Goal: Check status: Check status

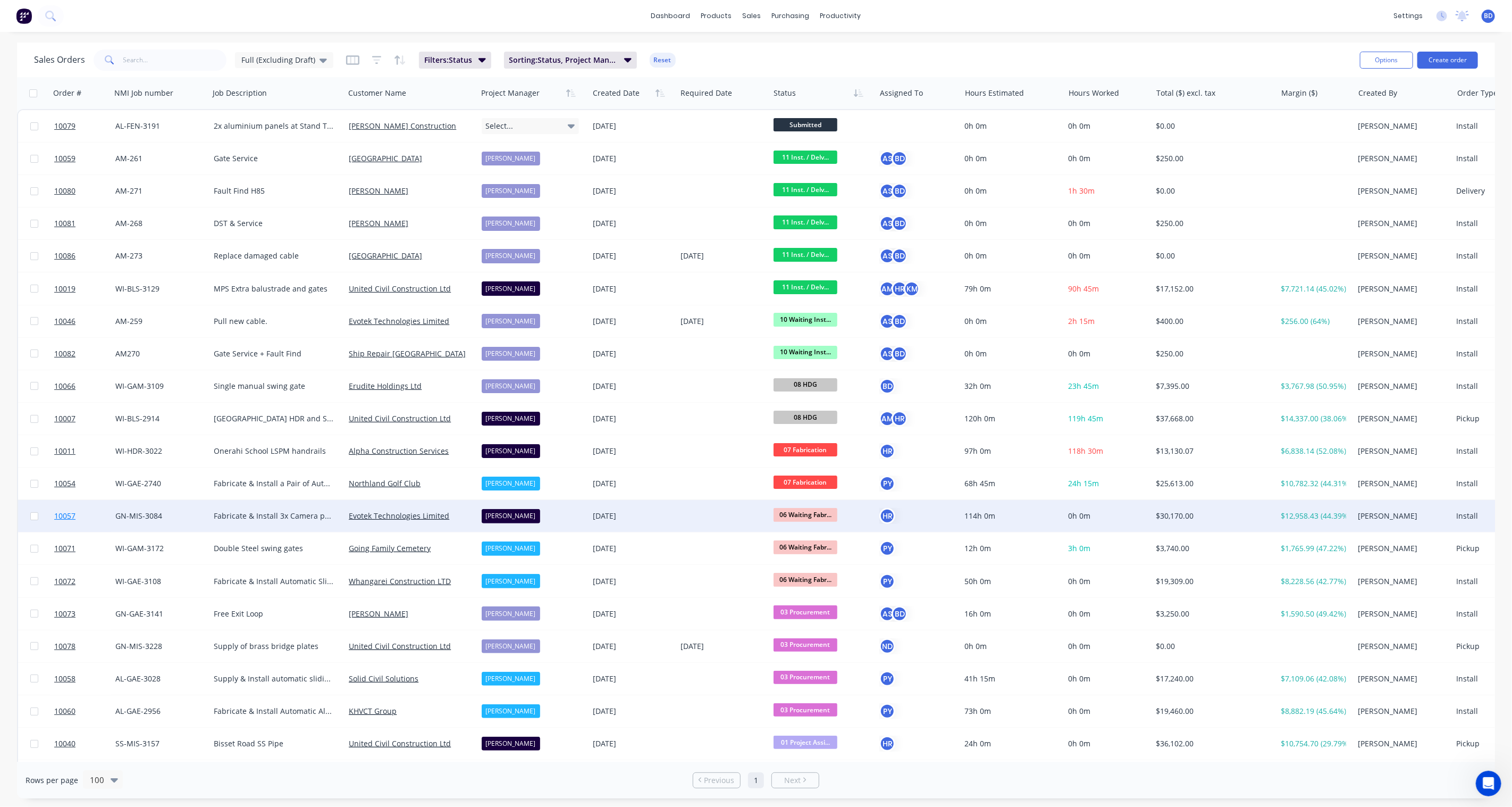
click at [65, 516] on span "10057" at bounding box center [65, 516] width 21 height 11
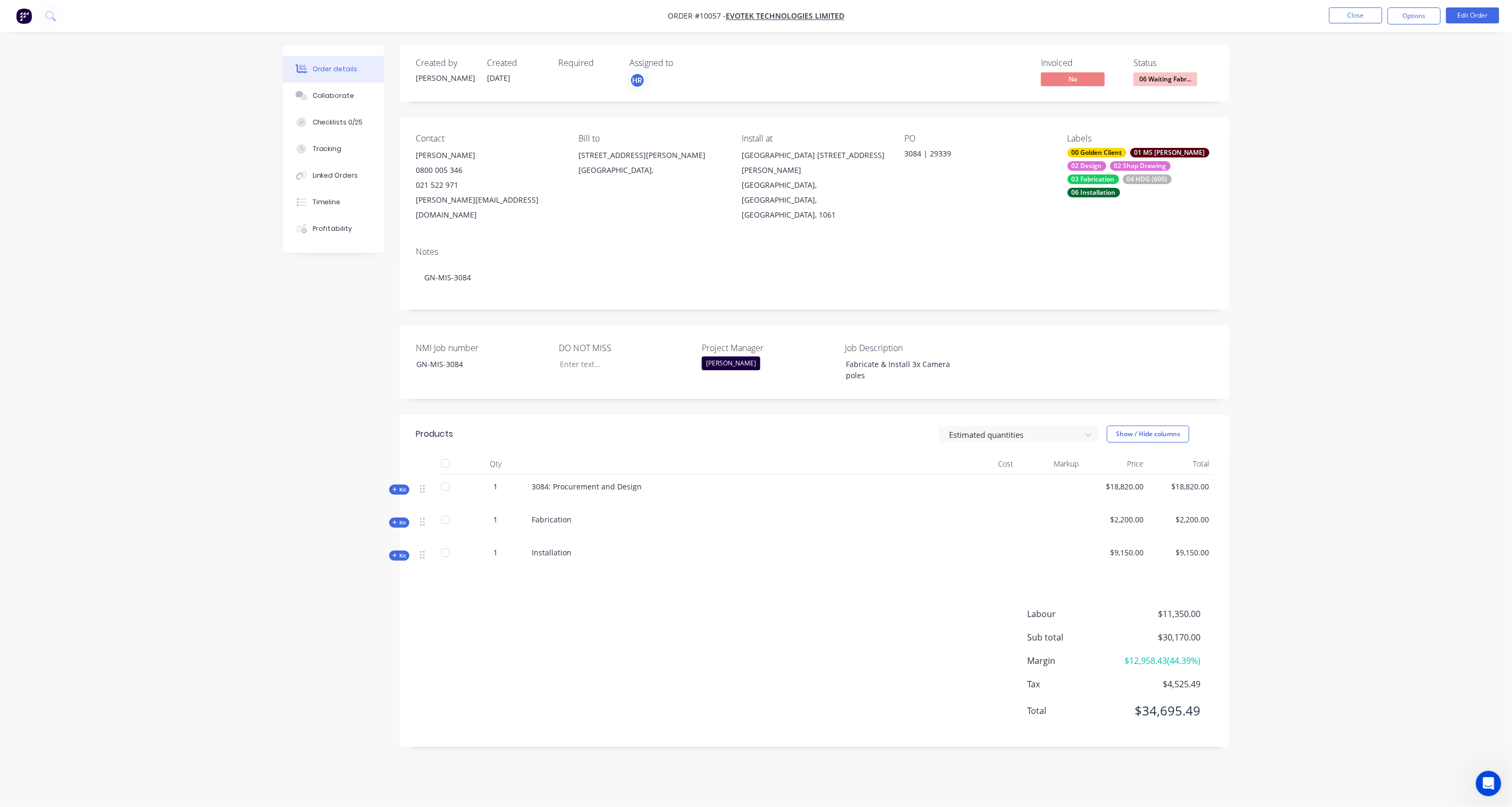
click at [401, 519] on span "Kit" at bounding box center [399, 522] width 14 height 8
click at [344, 96] on div "Collaborate" at bounding box center [333, 96] width 42 height 10
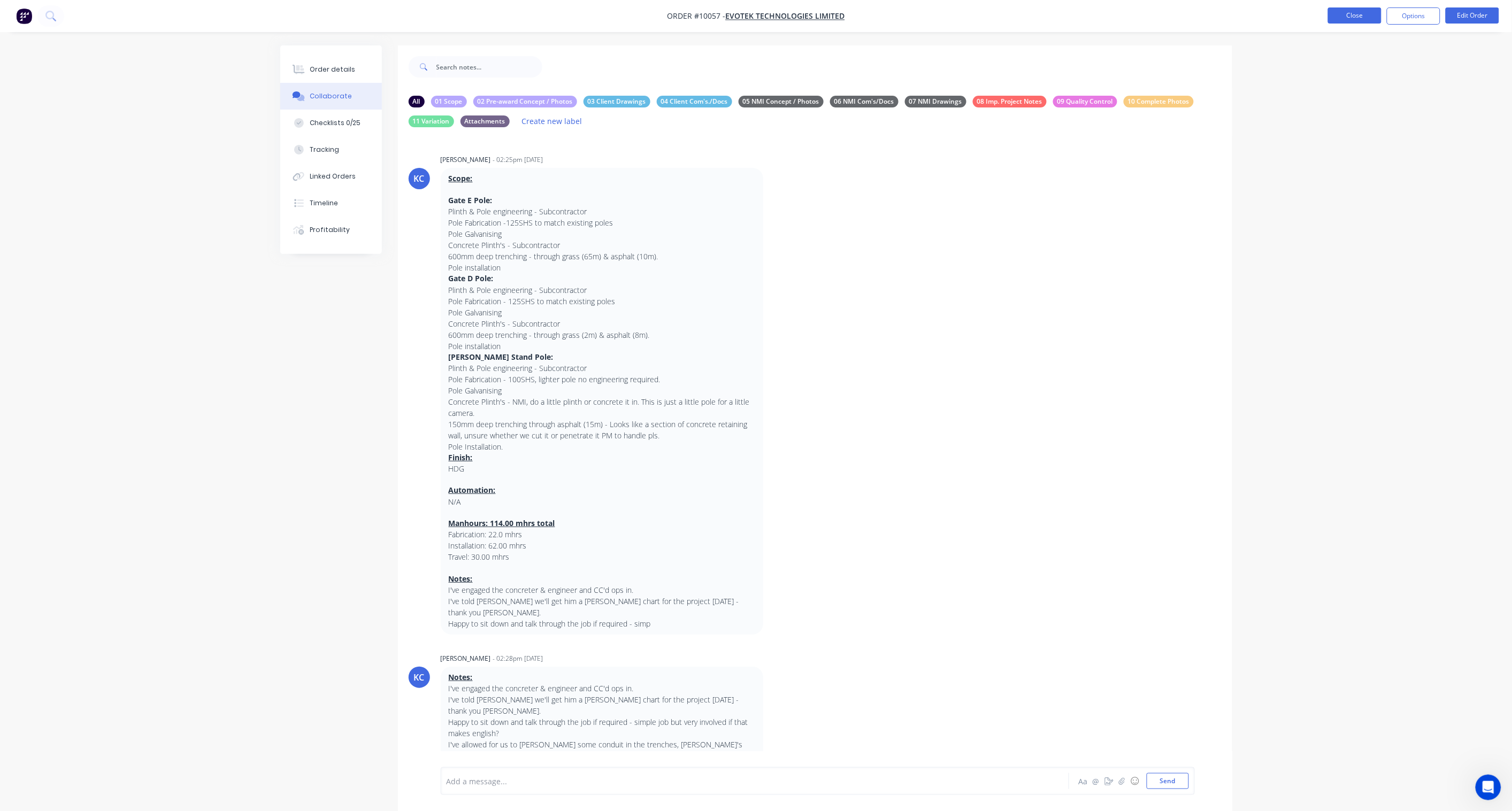
click at [1364, 14] on button "Close" at bounding box center [1355, 16] width 53 height 16
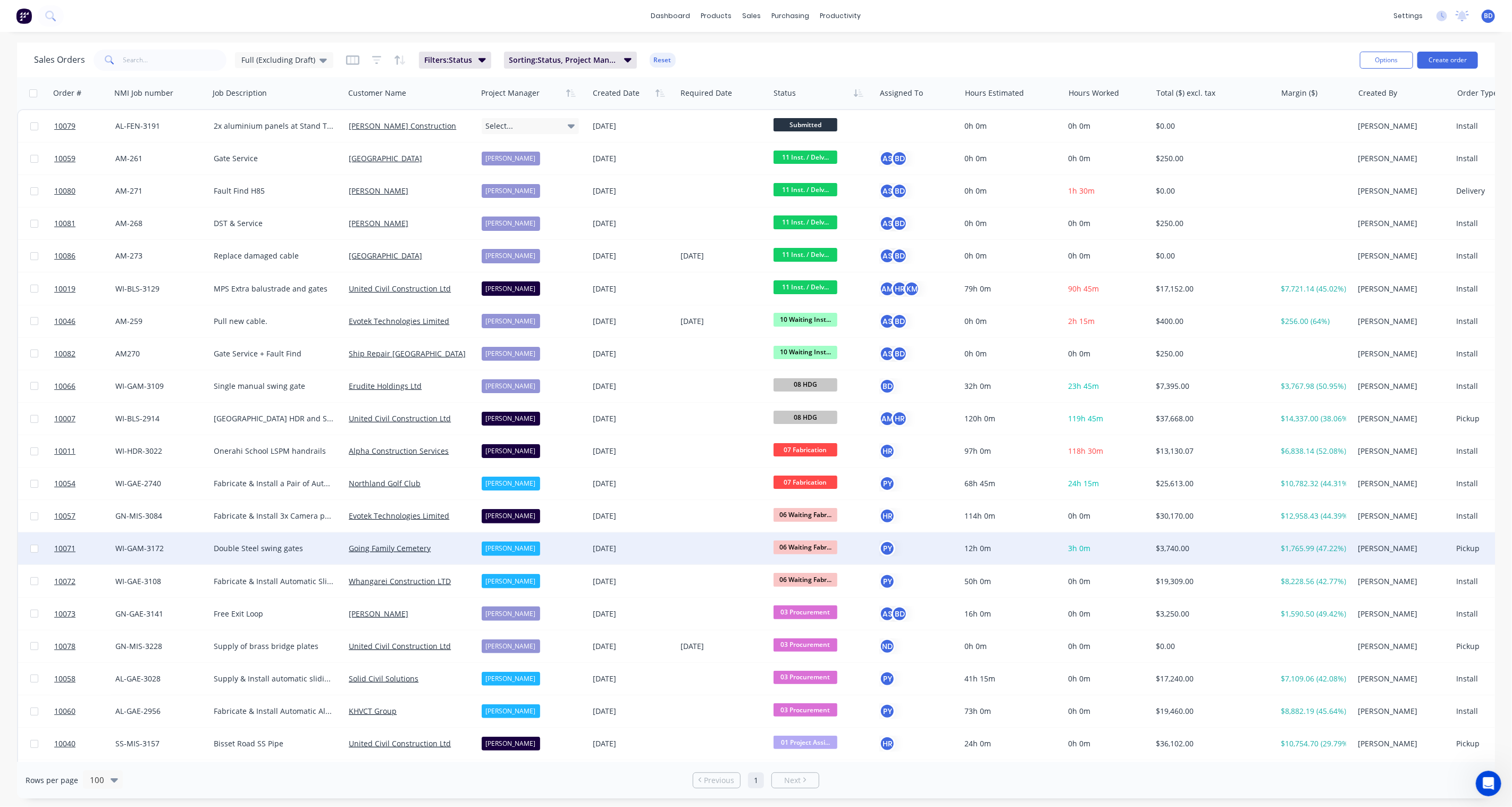
click at [804, 540] on span "06 Waiting Fabr..." at bounding box center [805, 547] width 64 height 13
click at [811, 694] on span "07 Fabrication" at bounding box center [802, 699] width 51 height 10
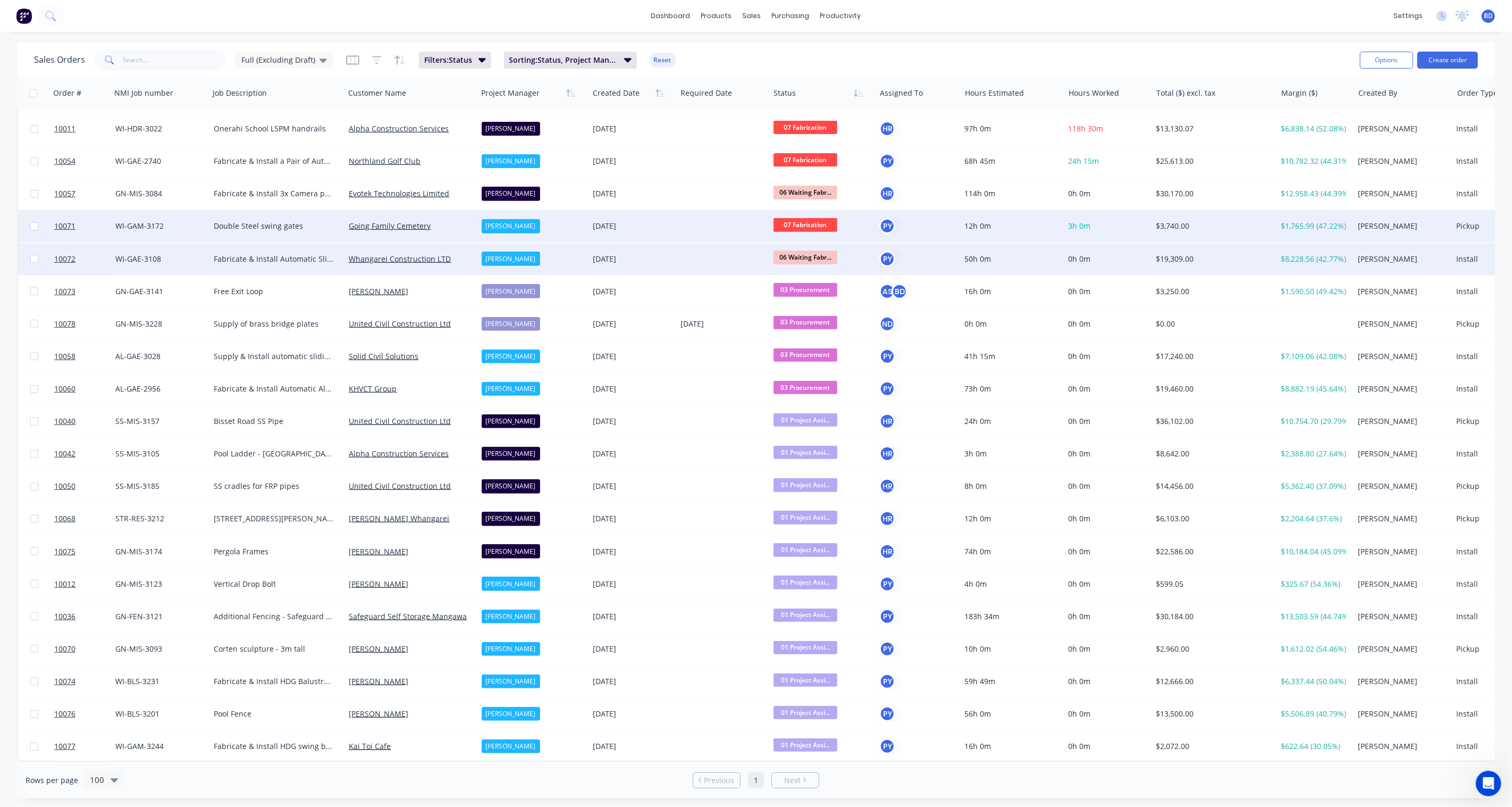
scroll to position [327, 0]
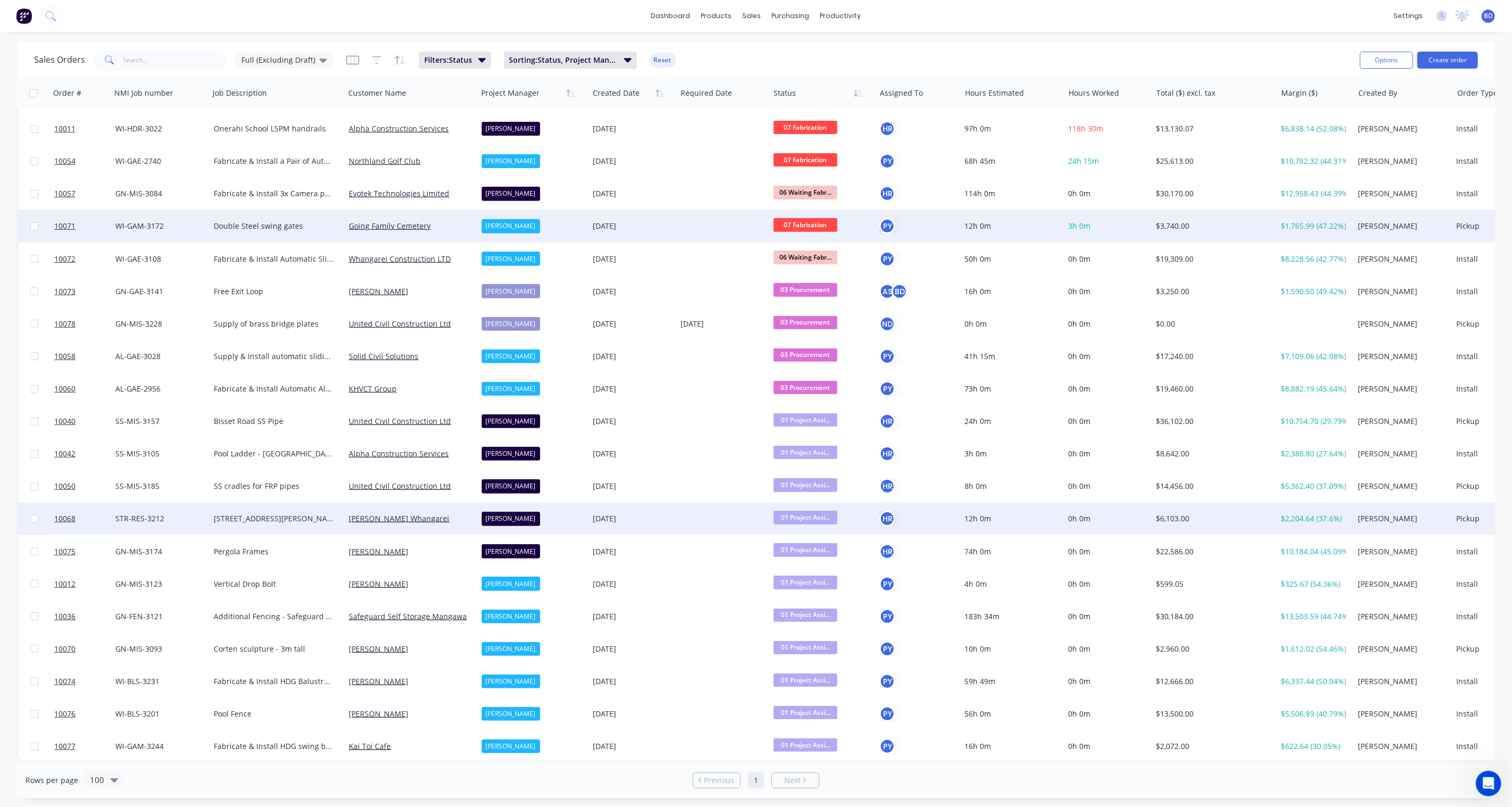
click at [794, 510] on span "01 Project Assi..." at bounding box center [805, 517] width 64 height 13
click at [817, 662] on span "07 Fabrication" at bounding box center [802, 664] width 51 height 10
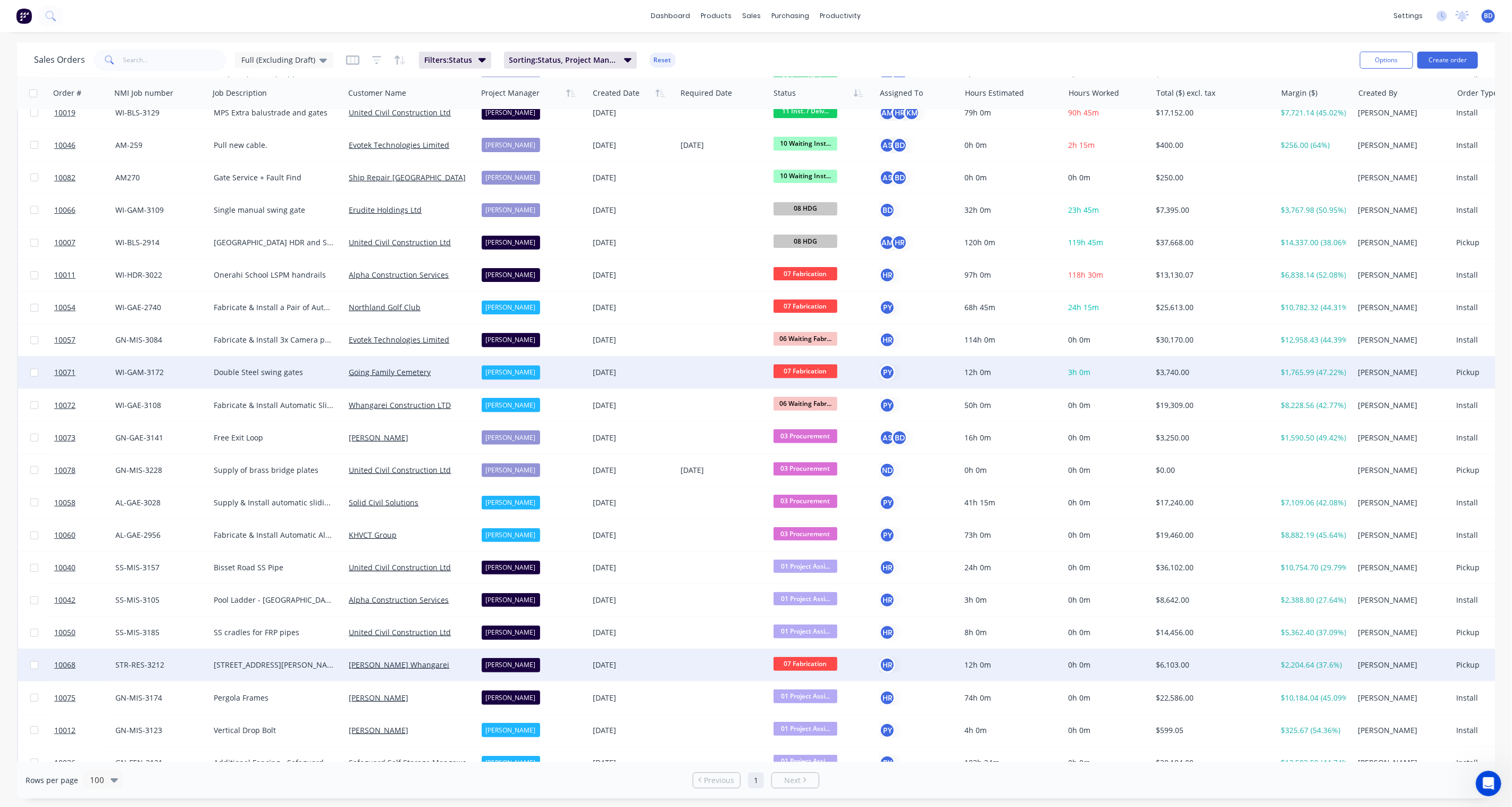
scroll to position [91, 0]
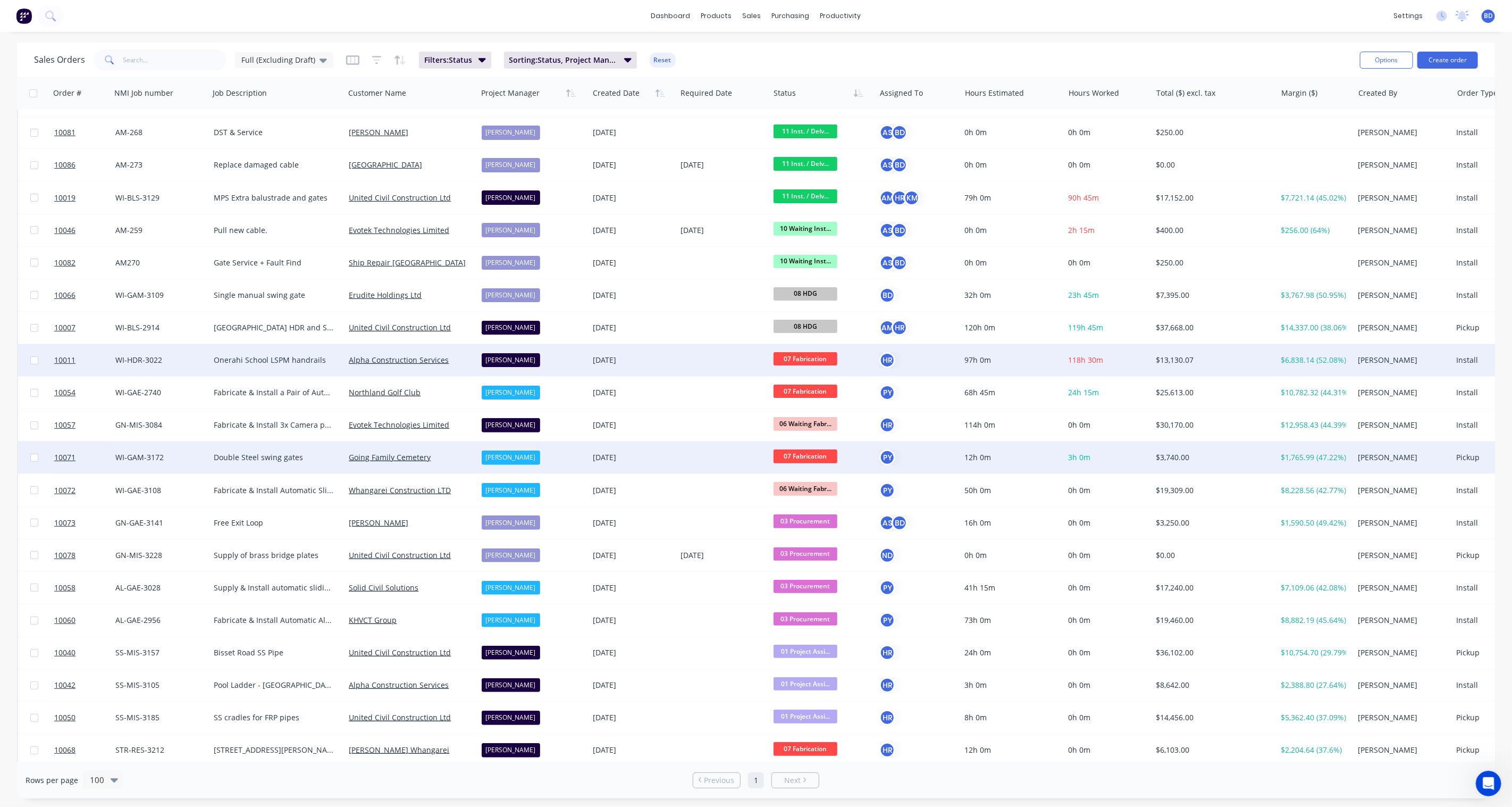
click at [816, 360] on span "07 Fabrication" at bounding box center [805, 359] width 64 height 13
click at [816, 529] on button "08 HDG" at bounding box center [827, 530] width 109 height 20
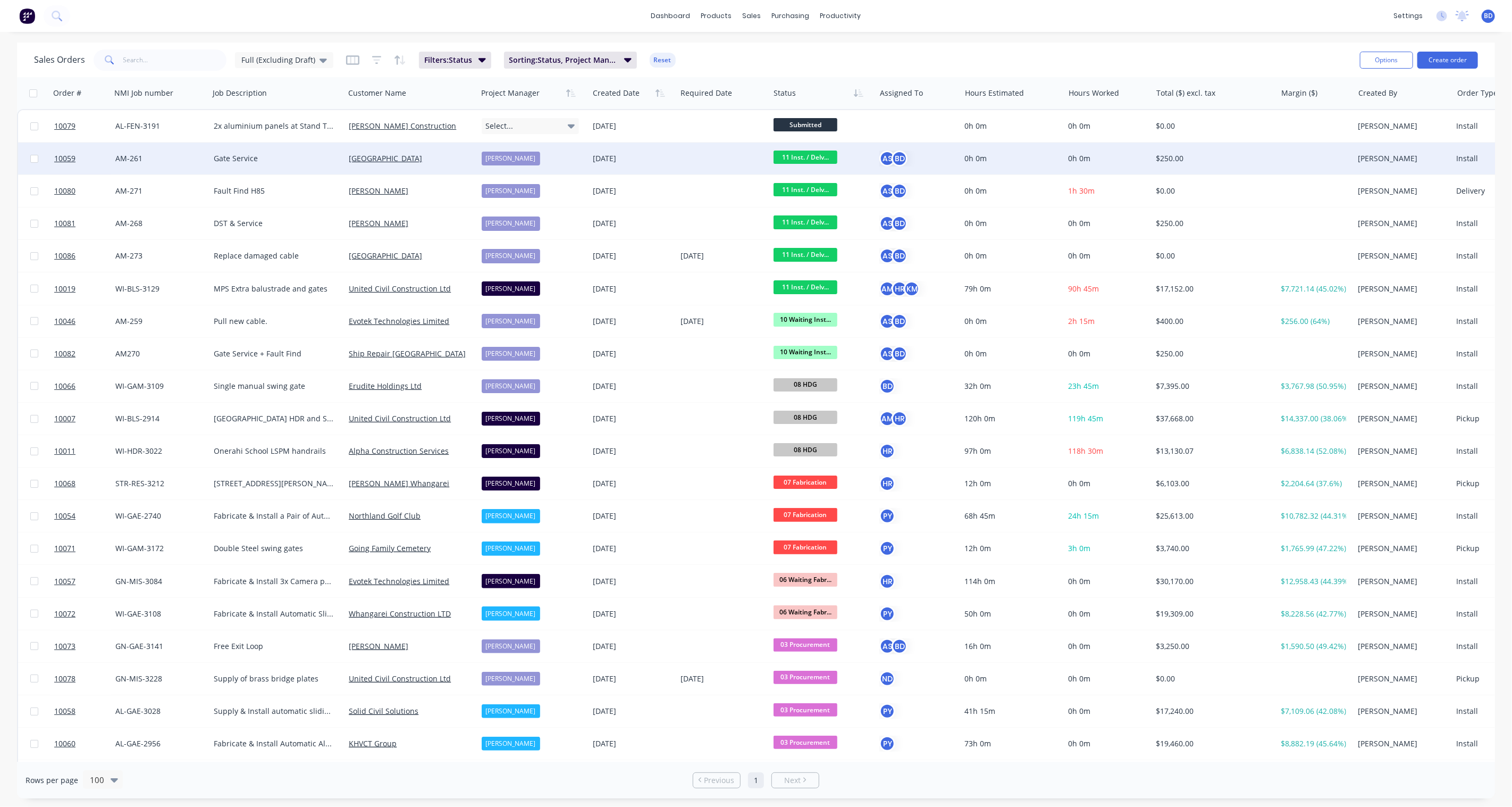
click at [814, 155] on span "11 Inst. / Delv..." at bounding box center [805, 157] width 64 height 13
click at [814, 304] on span "12 Completed" at bounding box center [802, 309] width 49 height 10
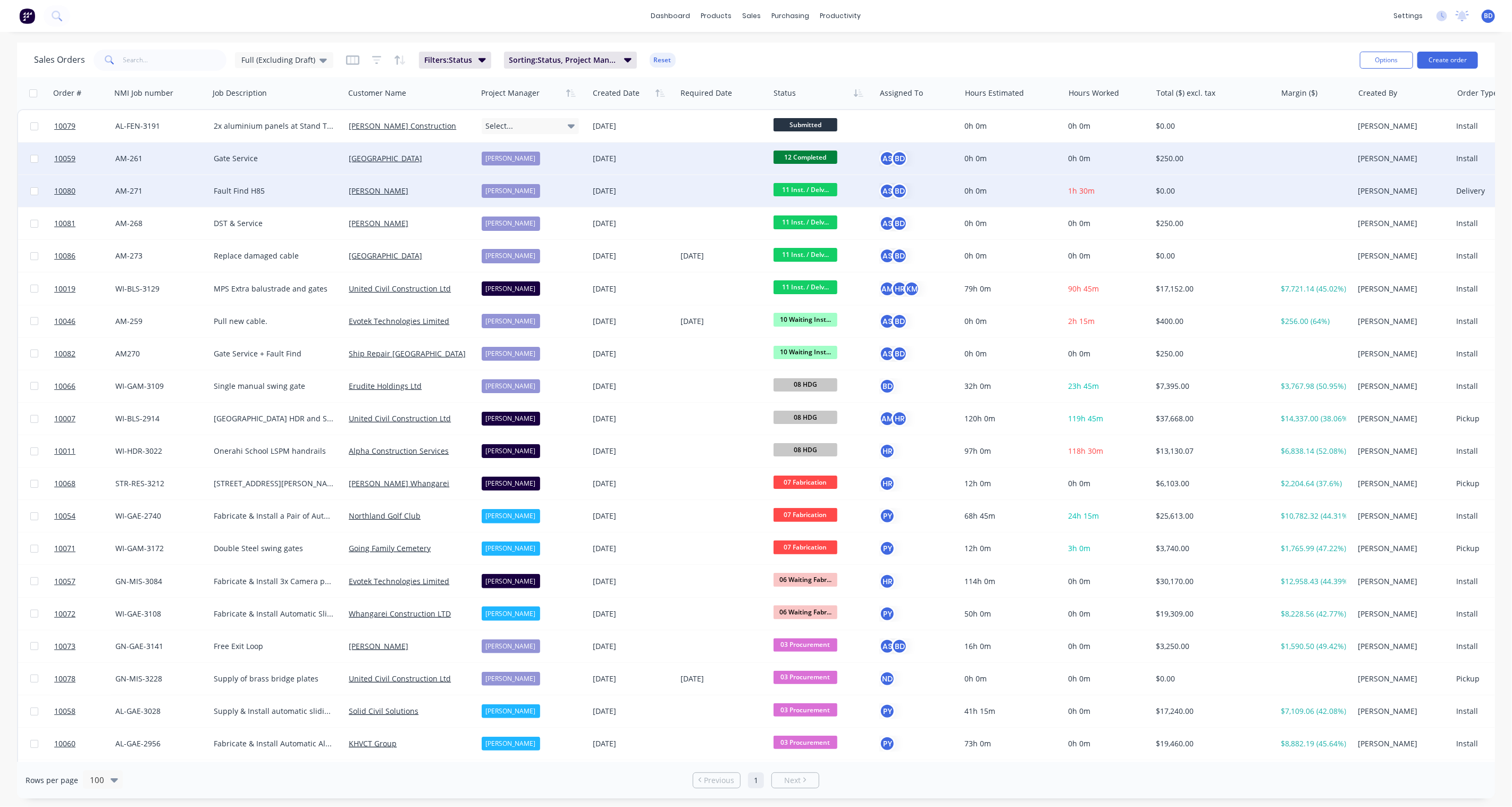
click at [810, 191] on span "11 Inst. / Delv..." at bounding box center [805, 189] width 64 height 13
click at [818, 292] on span "12 Completed" at bounding box center [802, 296] width 49 height 10
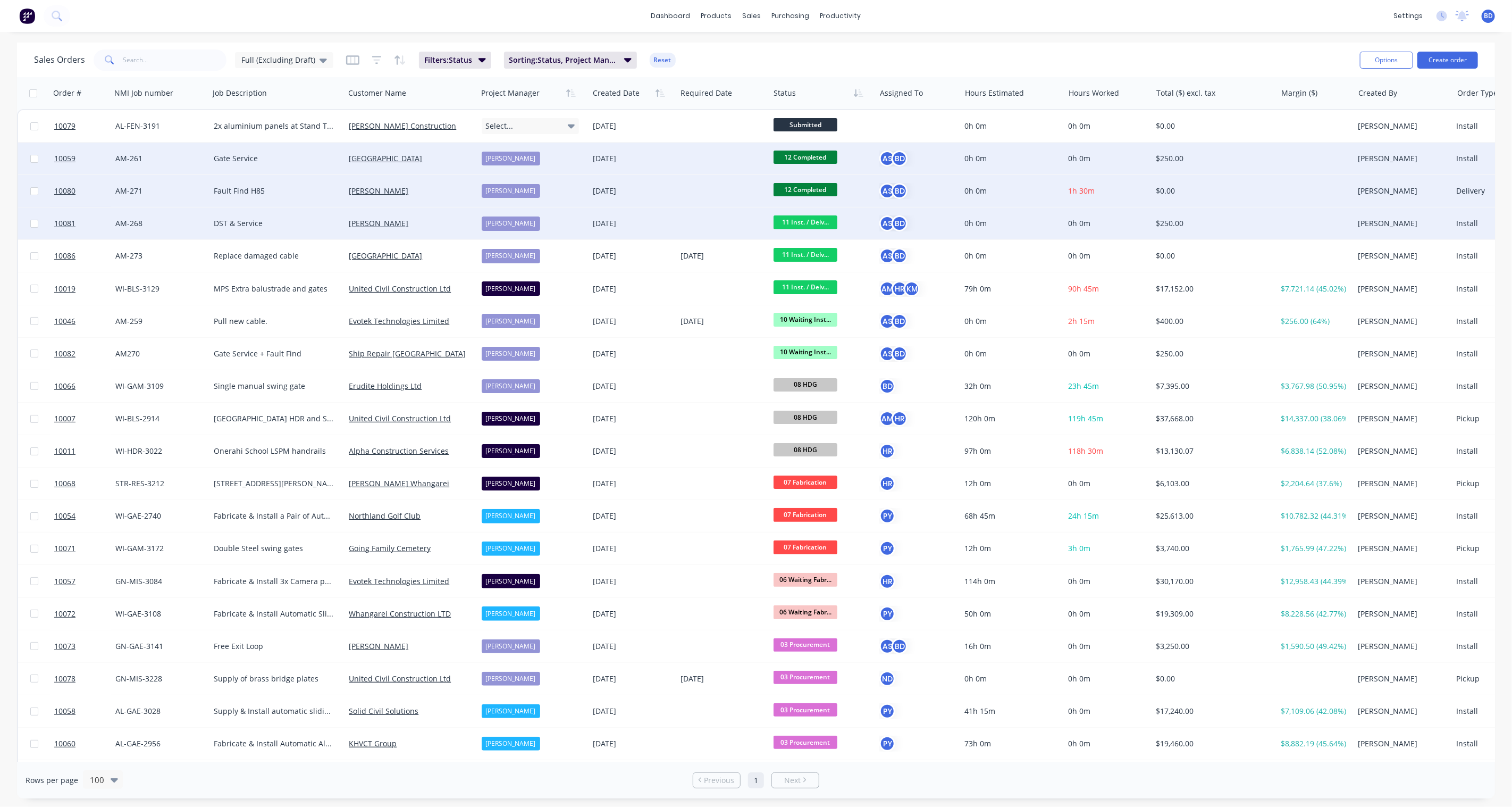
click at [807, 220] on span "11 Inst. / Delv..." at bounding box center [805, 222] width 64 height 13
click at [814, 326] on span "12 Completed" at bounding box center [802, 328] width 49 height 10
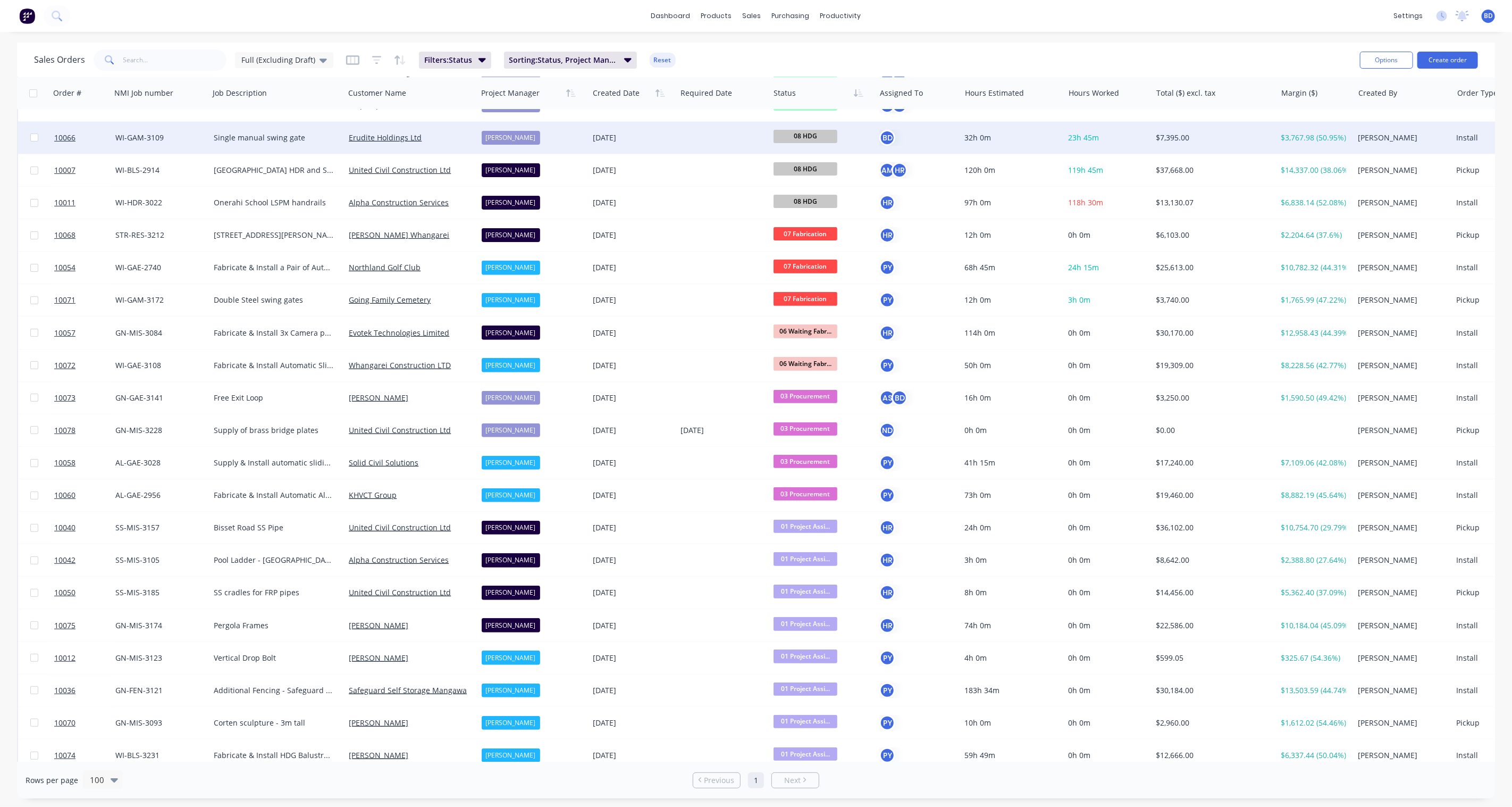
scroll to position [327, 0]
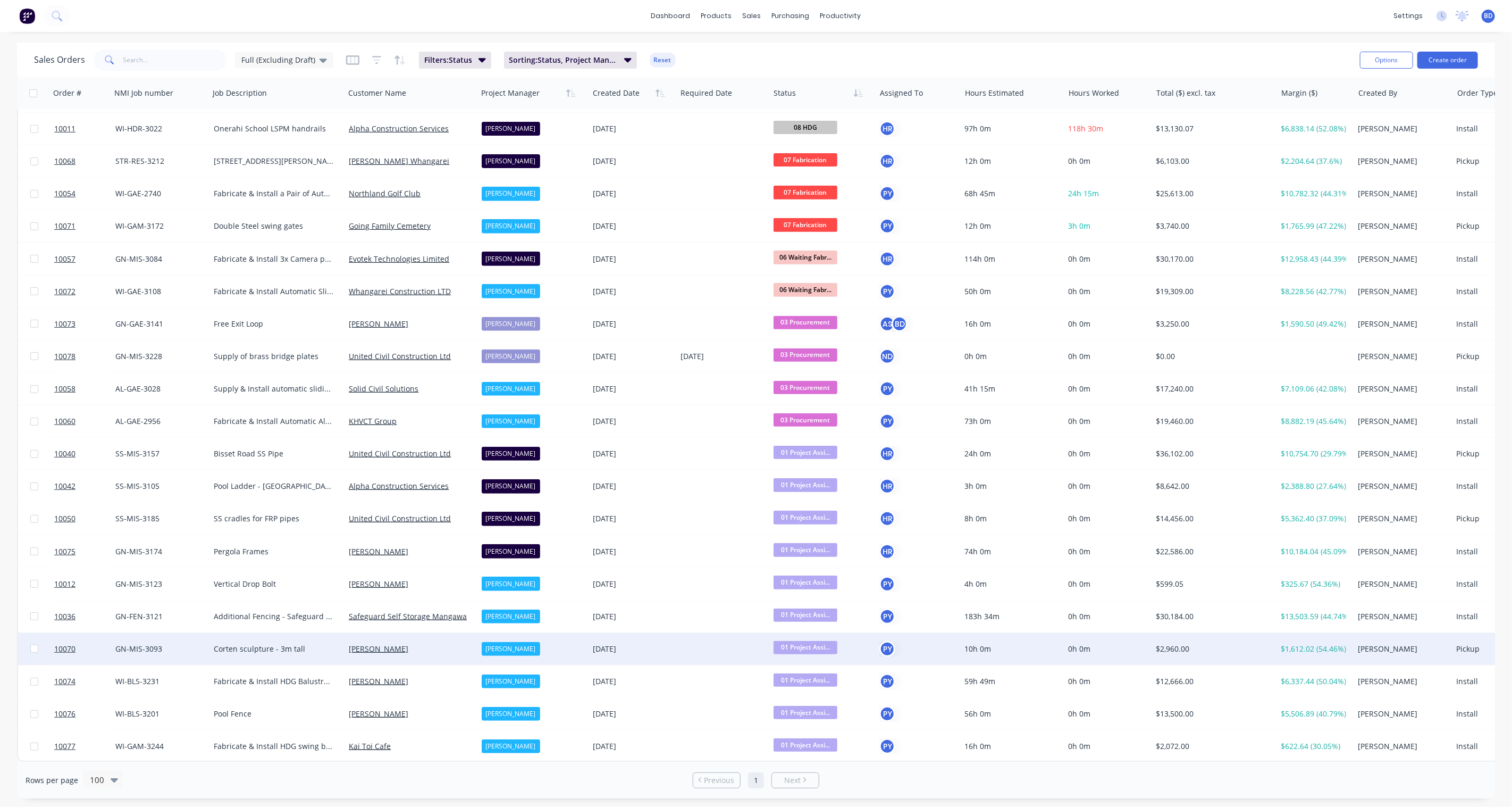
click at [796, 641] on span "01 Project Assi..." at bounding box center [805, 647] width 64 height 13
click at [813, 539] on span "03 Procurement" at bounding box center [806, 538] width 57 height 10
